Goal: Navigation & Orientation: Find specific page/section

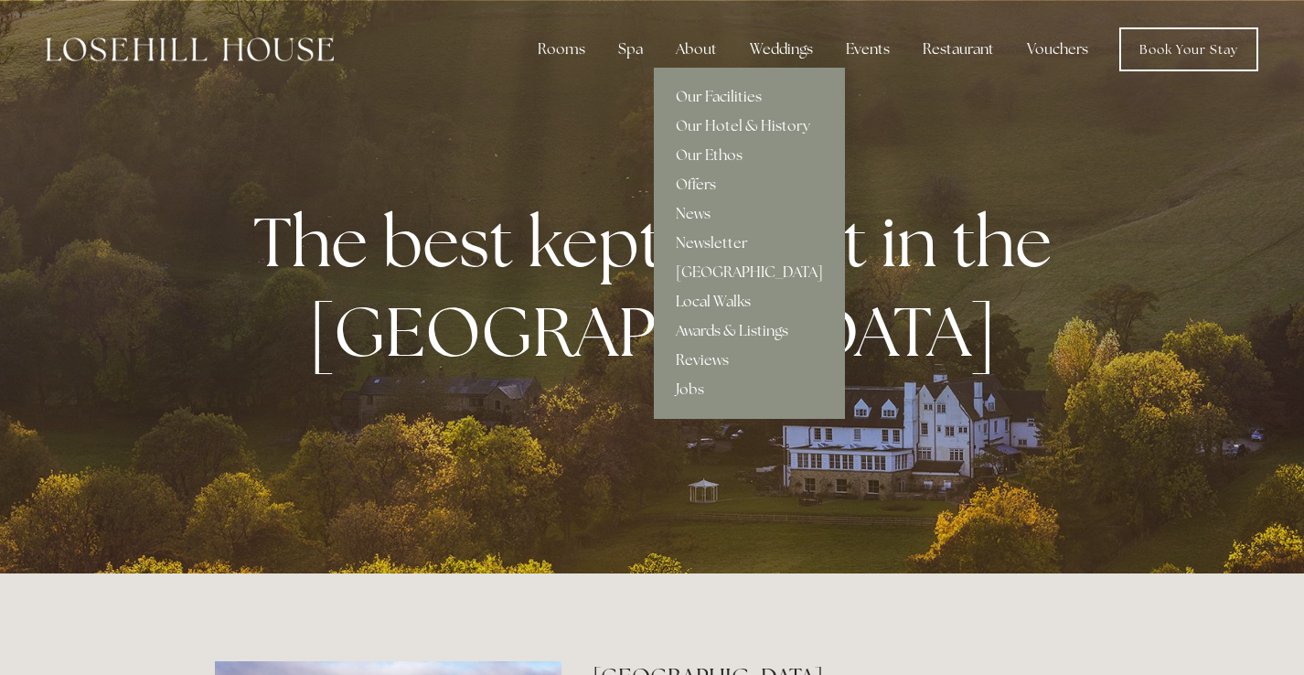
click at [702, 94] on link "Our Facilities" at bounding box center [749, 96] width 191 height 29
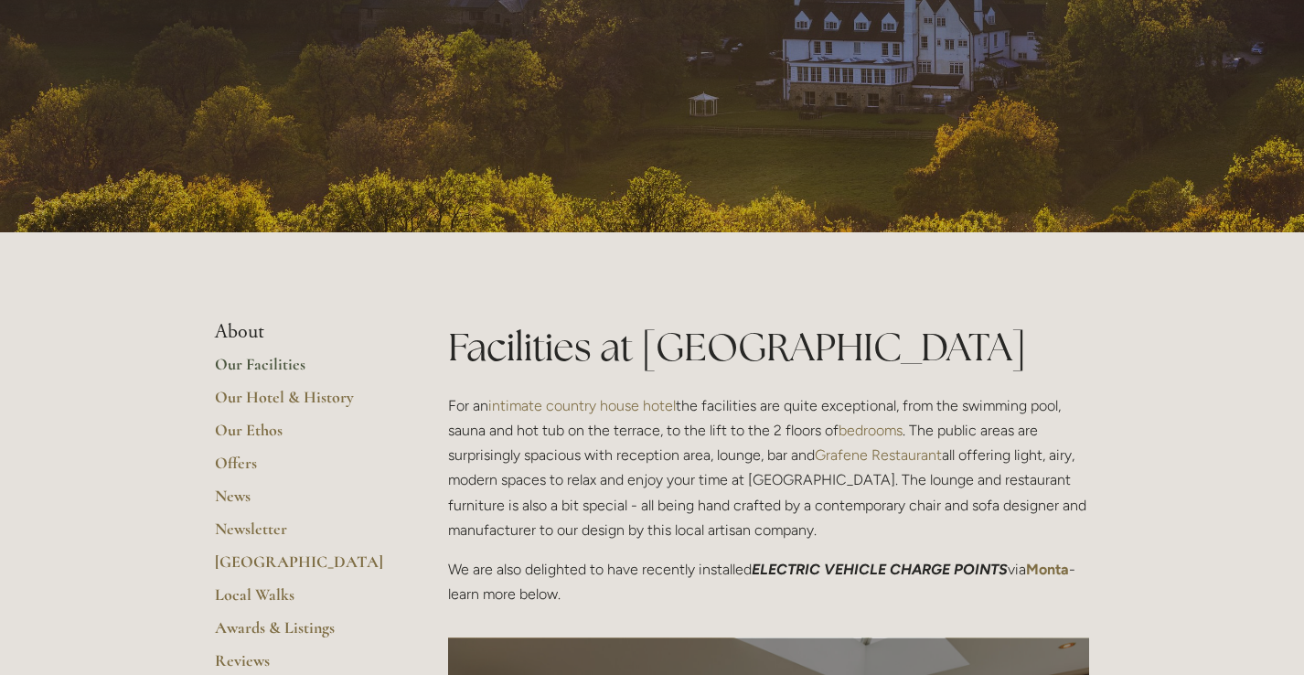
scroll to position [154, 0]
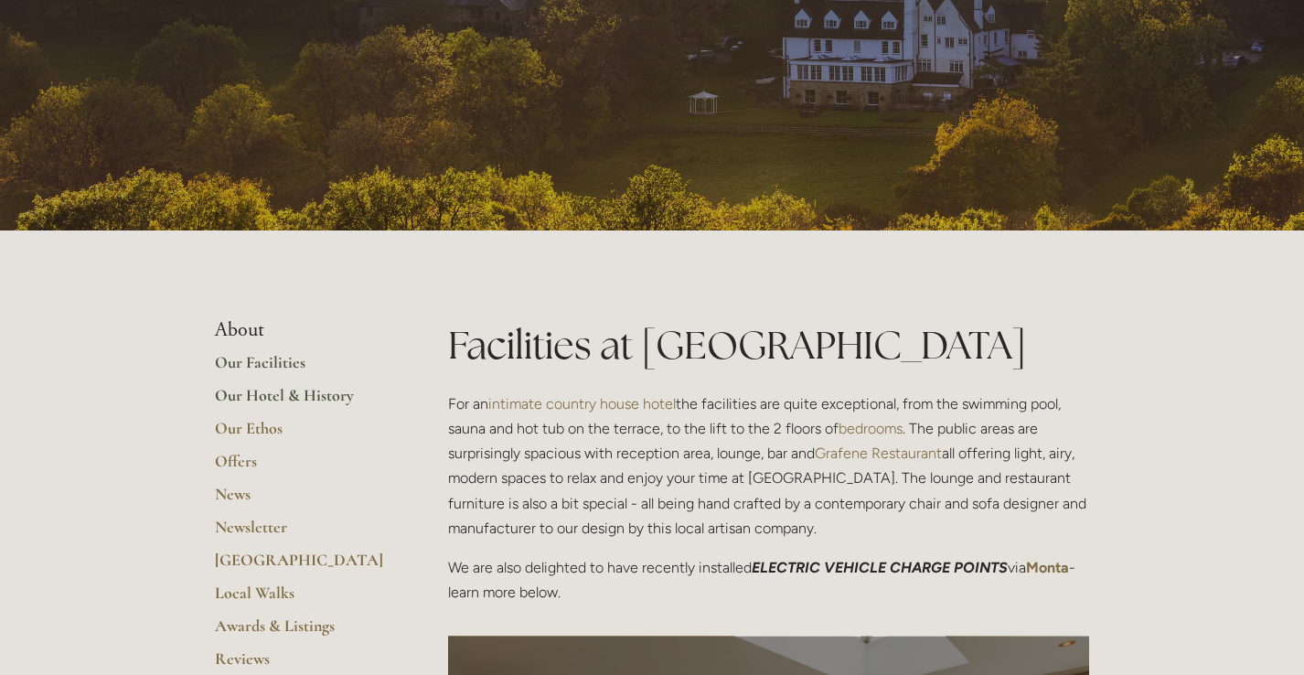
click at [301, 396] on link "Our Hotel & History" at bounding box center [302, 401] width 175 height 33
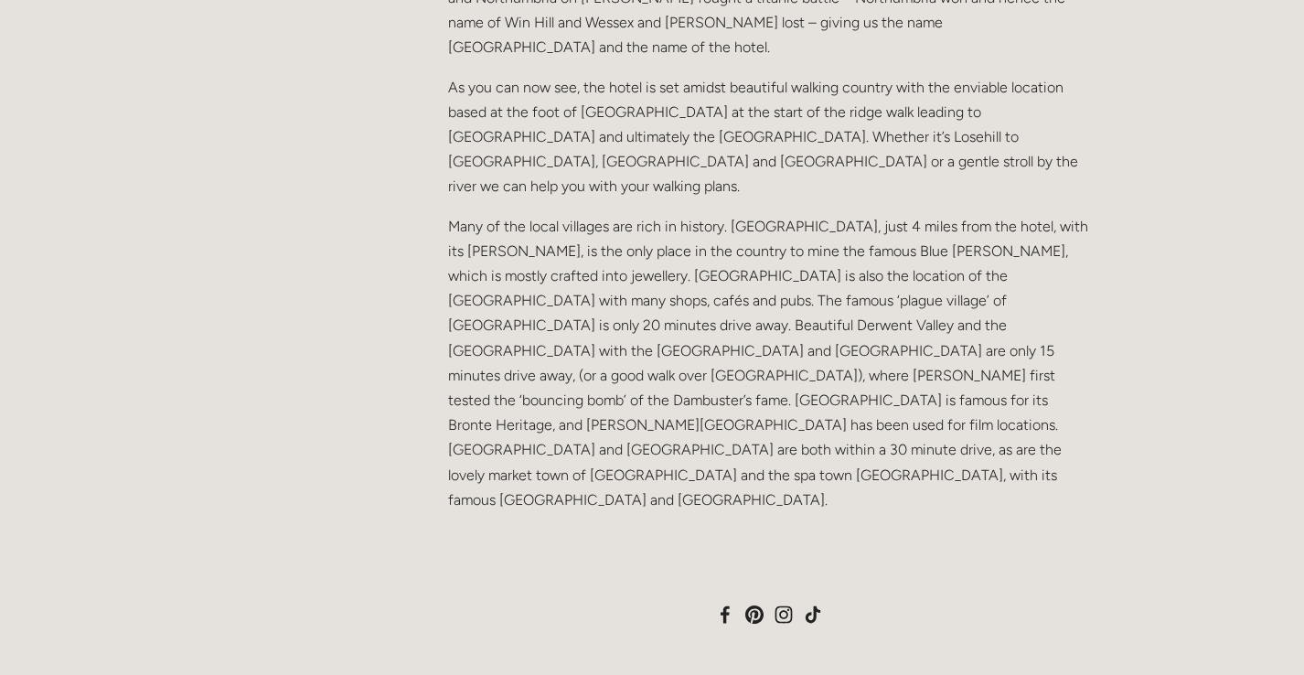
scroll to position [1363, 0]
